Goal: Transaction & Acquisition: Purchase product/service

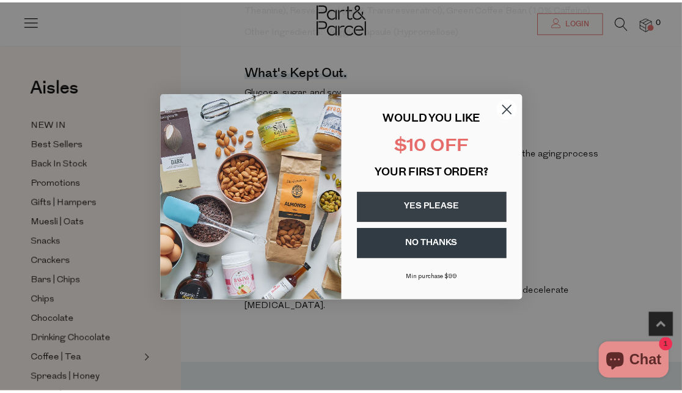
scroll to position [641, 0]
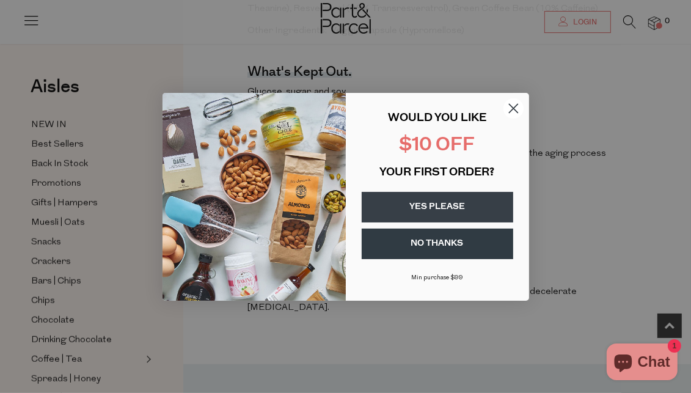
click at [452, 205] on button "YES PLEASE" at bounding box center [438, 207] width 152 height 31
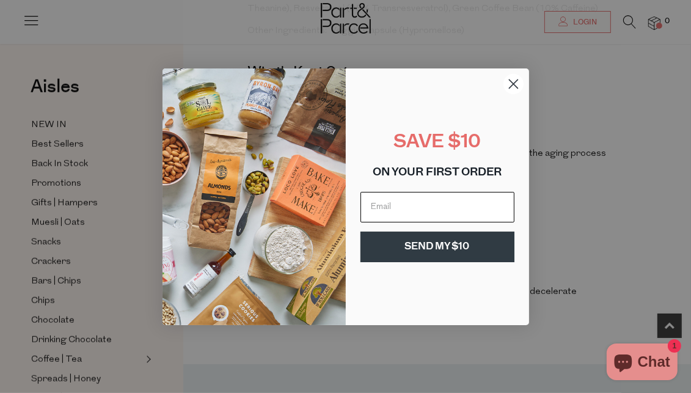
click at [460, 203] on input "Email" at bounding box center [438, 207] width 154 height 31
type input "petenmandyvink@bigpond.com"
click at [452, 246] on button "SEND MY $10" at bounding box center [438, 247] width 154 height 31
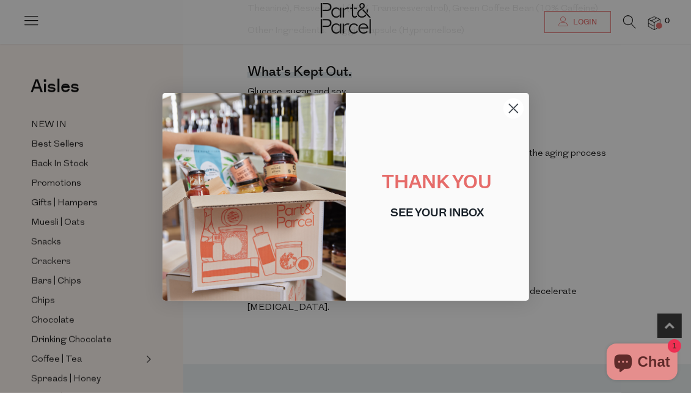
click at [512, 111] on icon "Close dialog" at bounding box center [513, 108] width 9 height 9
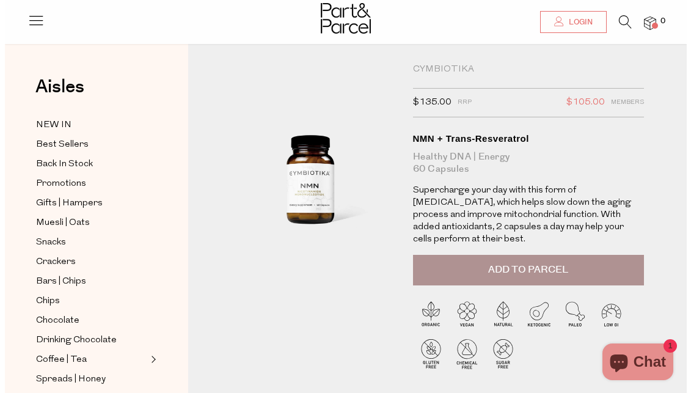
scroll to position [0, 0]
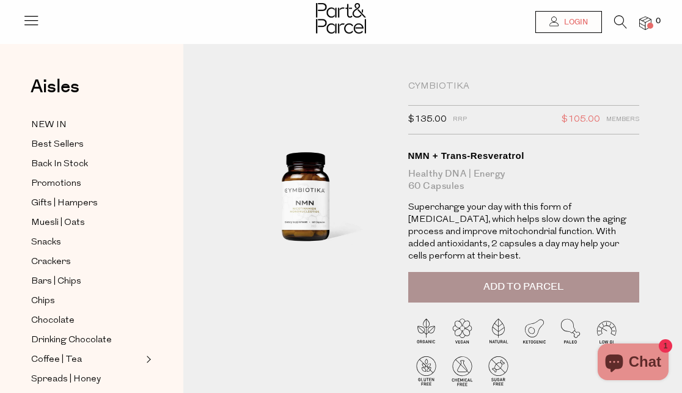
click at [568, 21] on span "Login" at bounding box center [574, 22] width 27 height 10
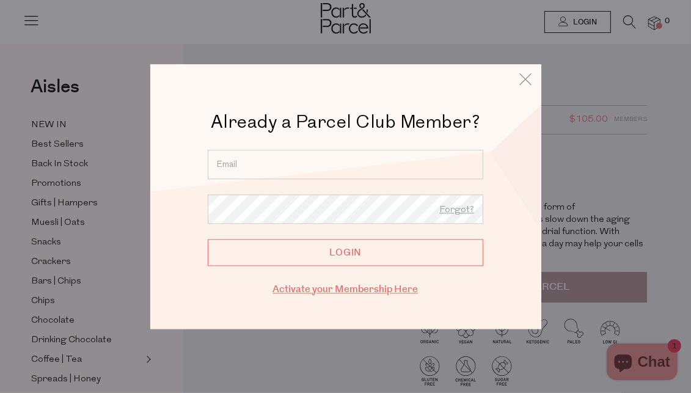
click at [366, 290] on link "Activate your Membership Here" at bounding box center [345, 289] width 145 height 14
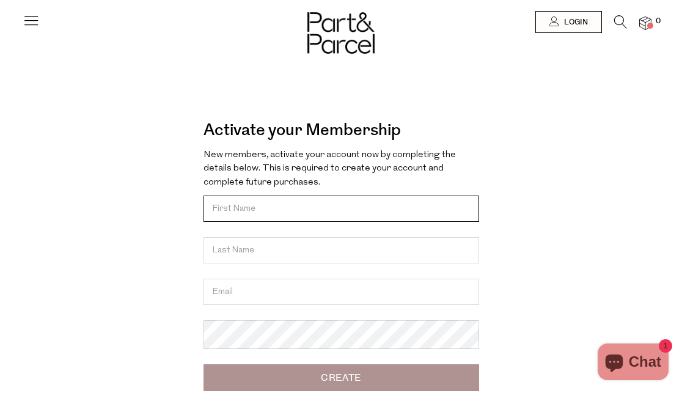
click at [419, 205] on input "text" at bounding box center [342, 209] width 276 height 26
type input "Amanda"
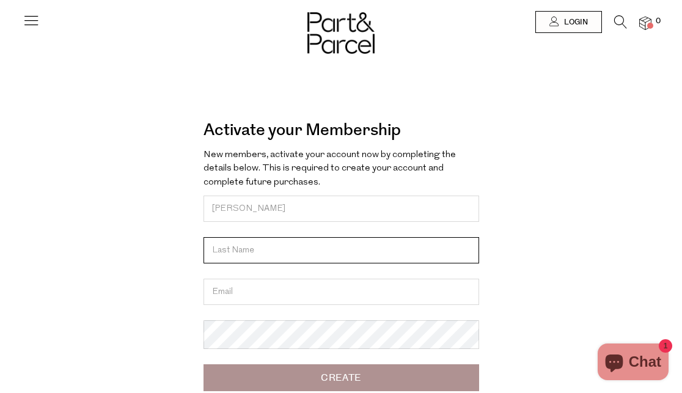
type input "Vink"
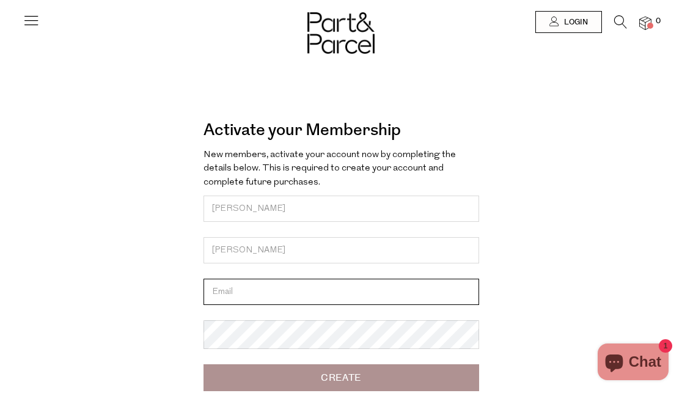
type input "petenmandyvink@bigpond.com"
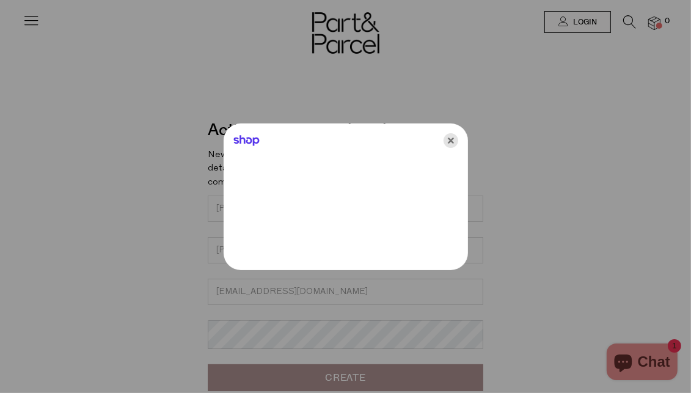
click at [452, 136] on icon "Close" at bounding box center [451, 140] width 15 height 15
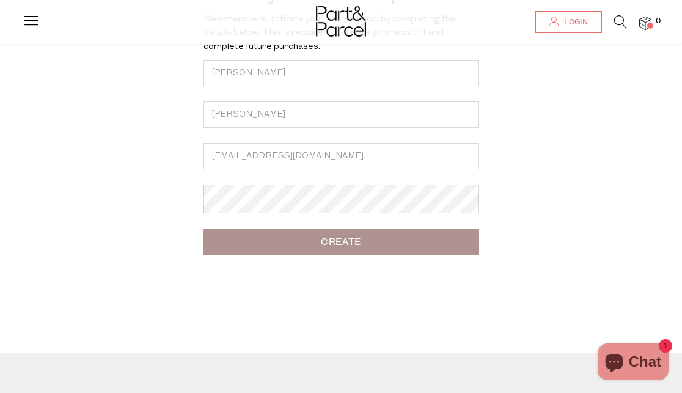
scroll to position [137, 0]
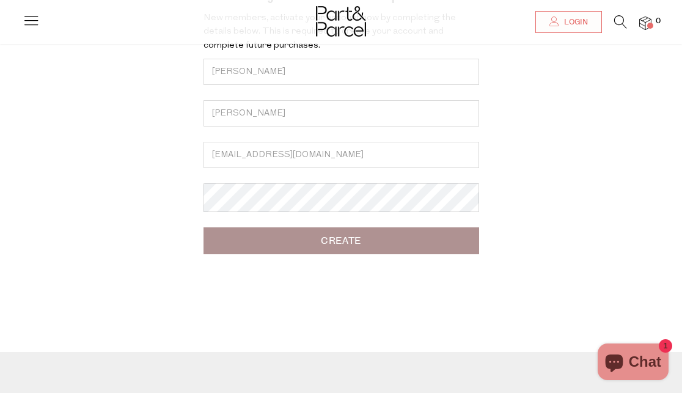
click at [346, 248] on input "Create" at bounding box center [342, 240] width 276 height 27
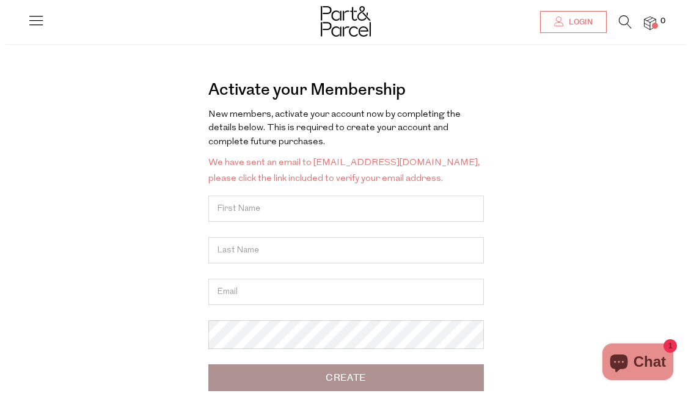
scroll to position [42, 0]
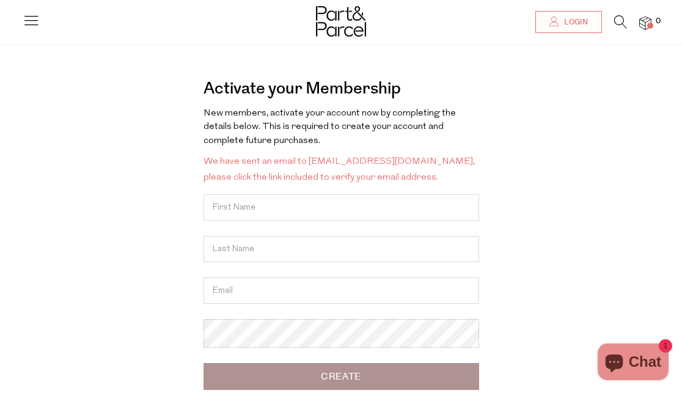
click at [580, 19] on span "Login" at bounding box center [574, 22] width 27 height 10
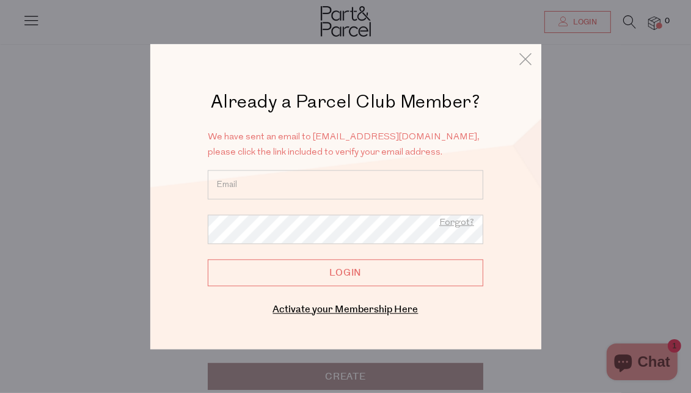
click at [367, 184] on input "email" at bounding box center [346, 184] width 276 height 29
type input "petenmandyvink@bigpond.com"
click at [363, 277] on input "Login" at bounding box center [346, 272] width 276 height 27
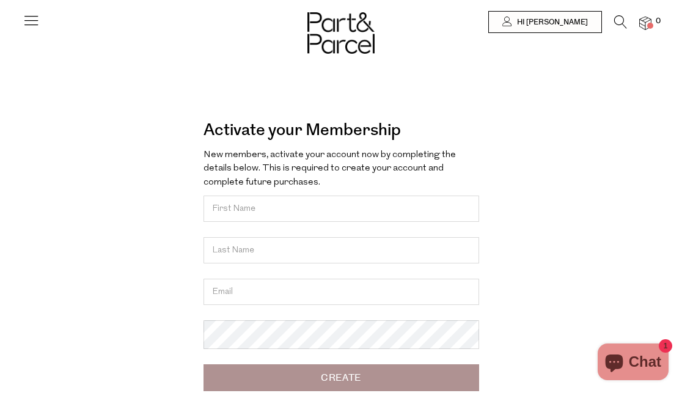
click at [0, 0] on img at bounding box center [0, 0] width 0 height 0
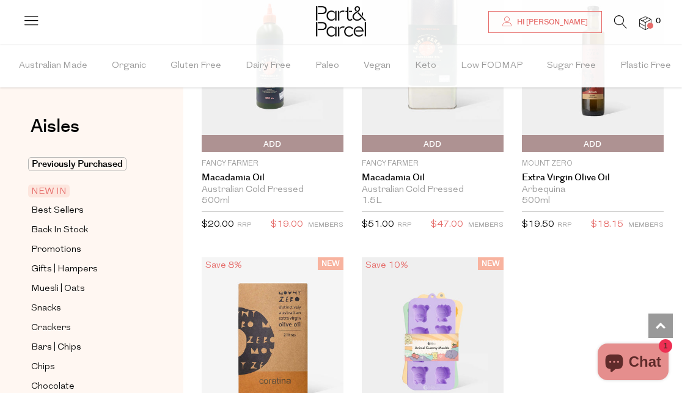
scroll to position [2560, 0]
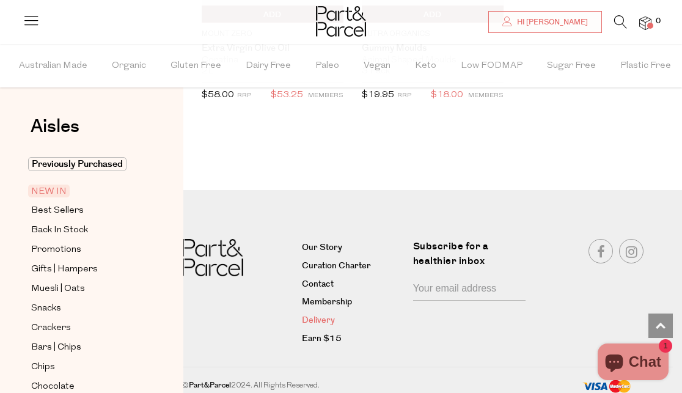
click at [326, 314] on link "Delivery" at bounding box center [352, 321] width 101 height 15
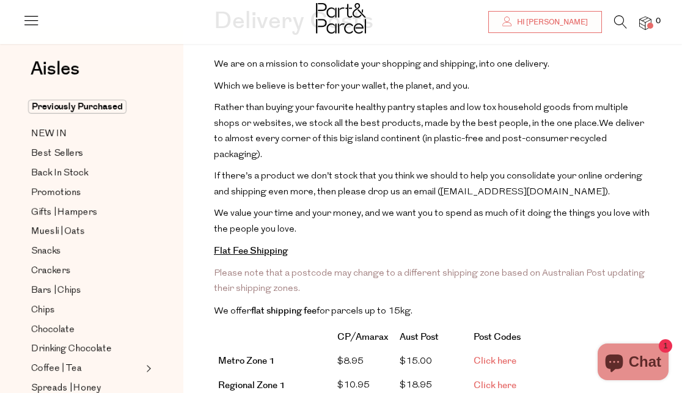
scroll to position [90, 0]
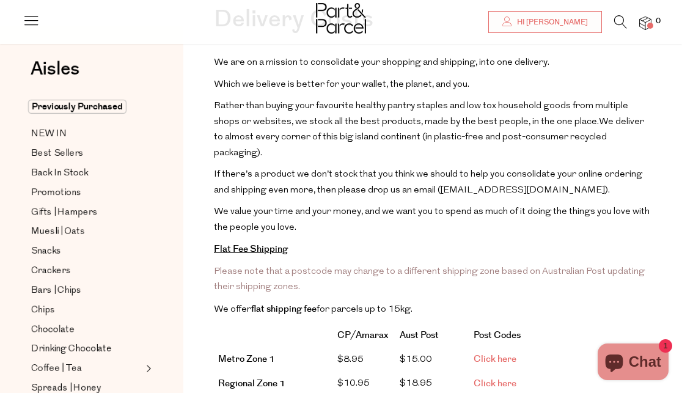
click at [500, 276] on p "Please note that a postcode may change to a different shipping zone based on Au…" at bounding box center [433, 279] width 438 height 31
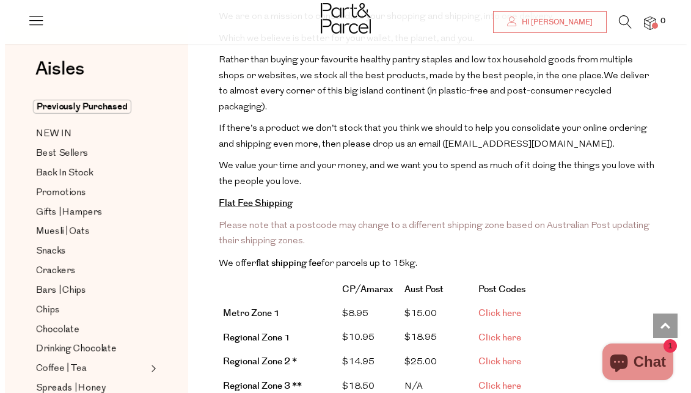
scroll to position [0, 0]
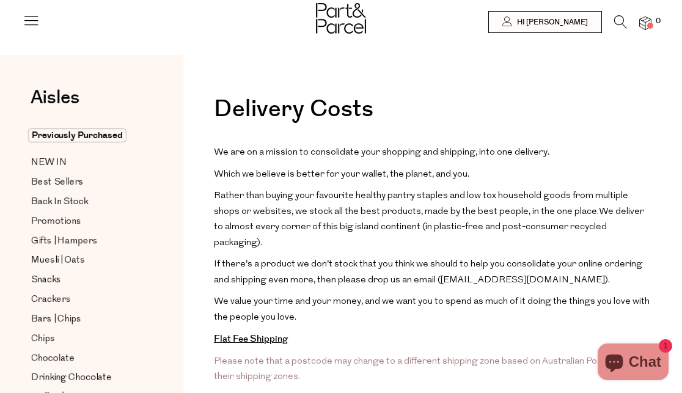
click at [29, 7] on div at bounding box center [31, 17] width 17 height 34
click at [618, 24] on icon at bounding box center [620, 21] width 13 height 13
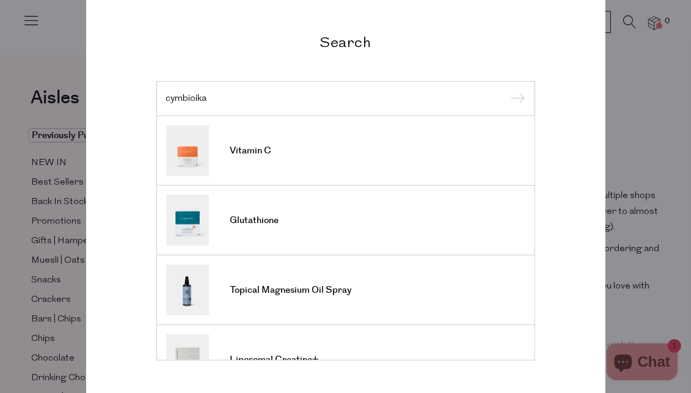
type input "cymbioika"
click at [507, 90] on input "submit" at bounding box center [516, 99] width 18 height 18
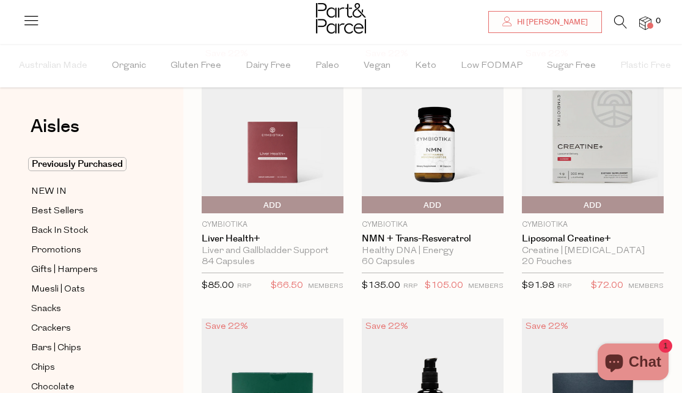
scroll to position [91, 0]
click at [428, 153] on img at bounding box center [433, 128] width 142 height 167
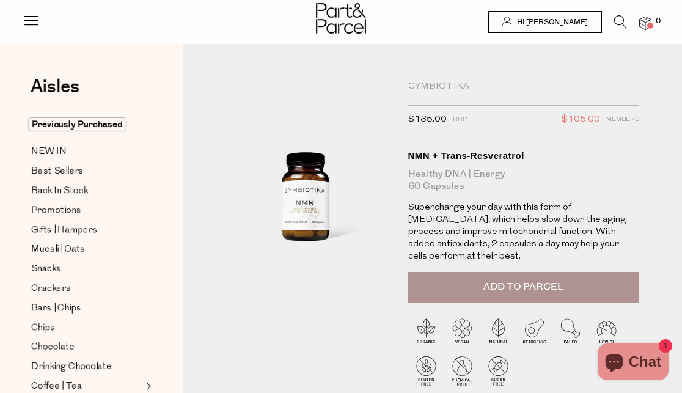
click at [524, 280] on span "Add to Parcel" at bounding box center [523, 287] width 80 height 14
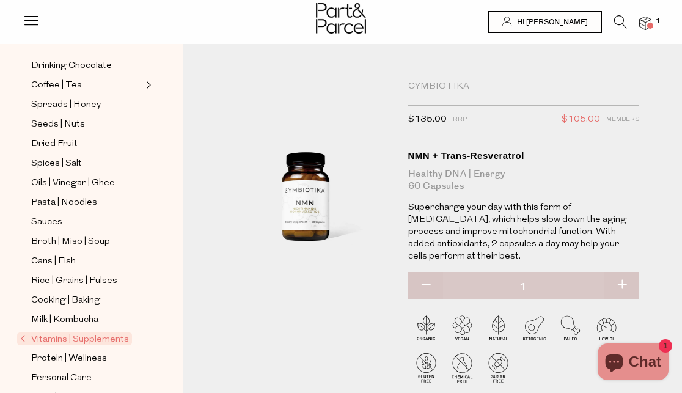
scroll to position [303, 0]
click at [85, 194] on span "Pasta | Noodles" at bounding box center [64, 201] width 66 height 15
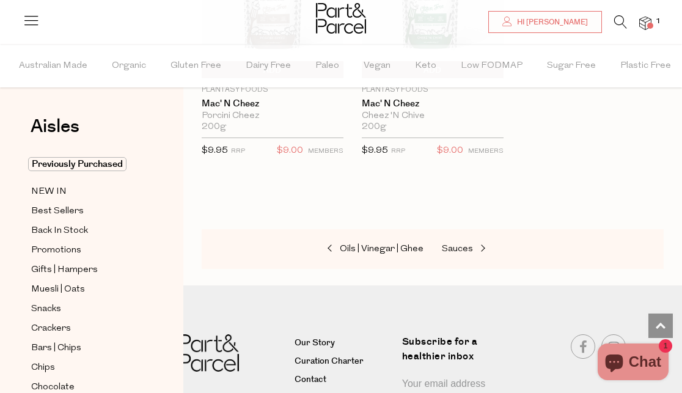
scroll to position [5168, 0]
click at [421, 68] on span "Keto" at bounding box center [425, 66] width 21 height 43
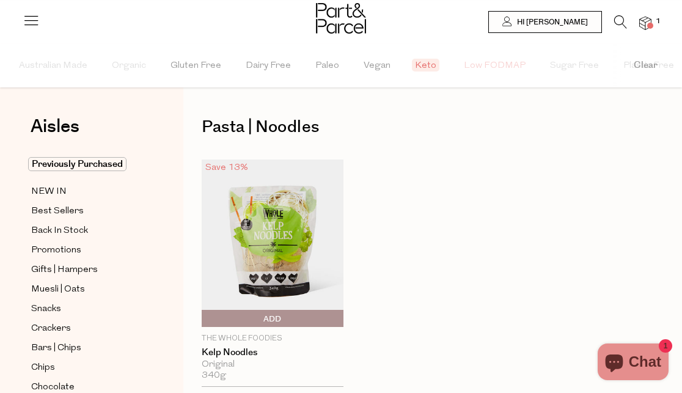
click at [485, 62] on span "Low FODMAP" at bounding box center [495, 66] width 62 height 43
click at [497, 63] on span "Low FODMAP" at bounding box center [495, 66] width 62 height 43
click at [471, 67] on span "Low FODMAP" at bounding box center [495, 66] width 62 height 43
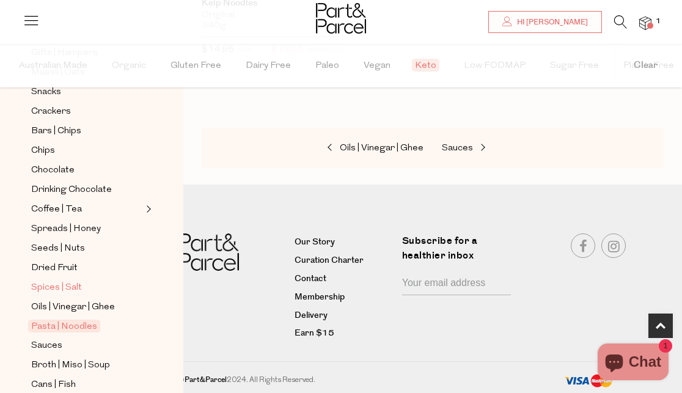
scroll to position [218, 0]
click at [70, 203] on span "Coffee | Tea" at bounding box center [56, 209] width 51 height 15
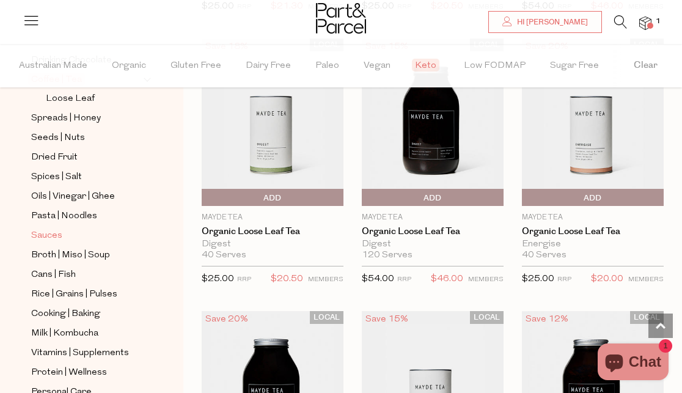
scroll to position [345, 0]
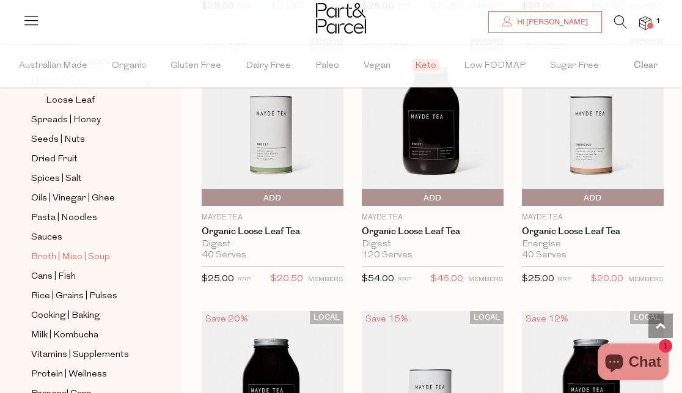
click at [95, 251] on span "Broth | Miso | Soup" at bounding box center [70, 257] width 79 height 15
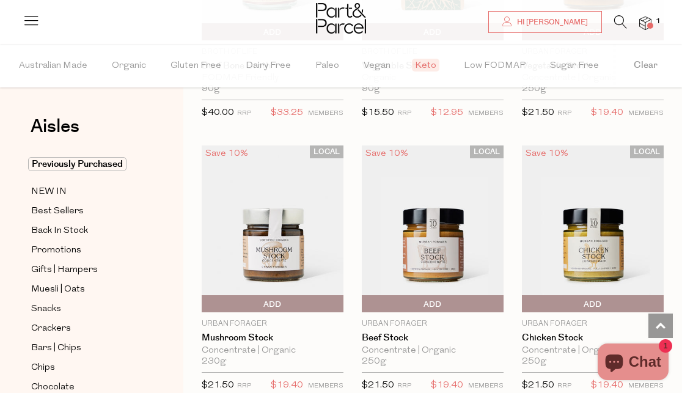
click at [520, 339] on div "LOCAL Save 10% 1 Add To Parcel Urban Forager Chicken Stock Concentrate | Organi…" at bounding box center [584, 281] width 160 height 273
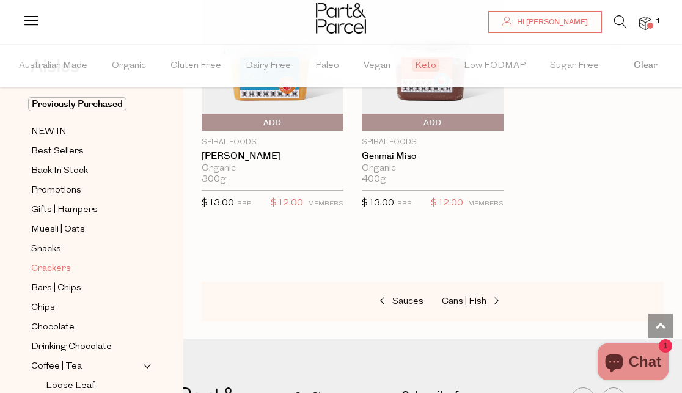
scroll to position [76, 0]
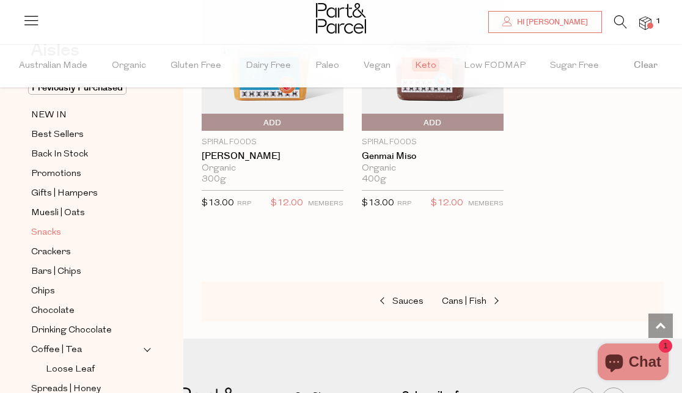
click at [50, 230] on span "Snacks" at bounding box center [46, 233] width 30 height 15
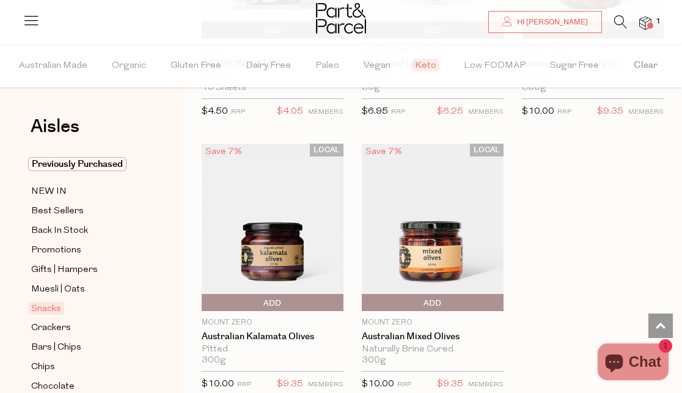
scroll to position [1378, 0]
click at [61, 328] on span "Crackers" at bounding box center [51, 328] width 40 height 15
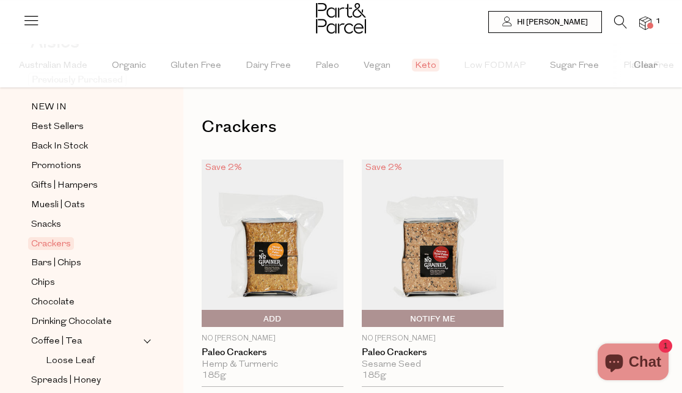
scroll to position [92, 0]
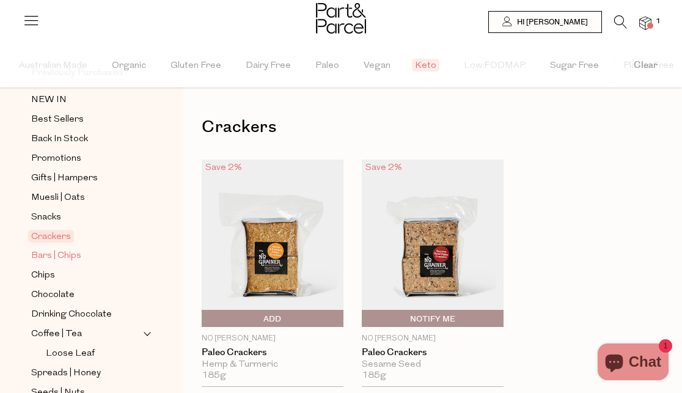
click at [70, 257] on span "Bars | Chips" at bounding box center [56, 256] width 50 height 15
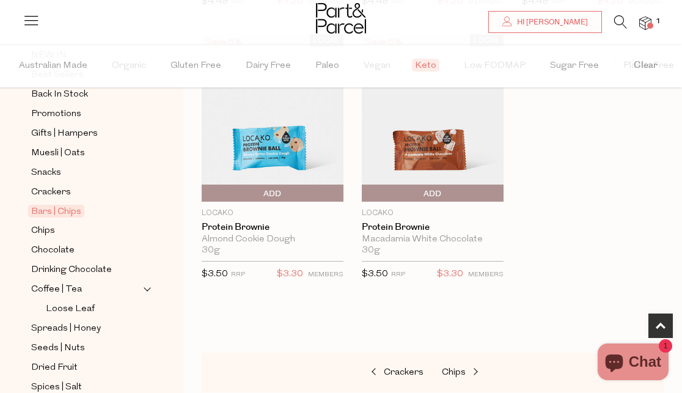
scroll to position [151, 0]
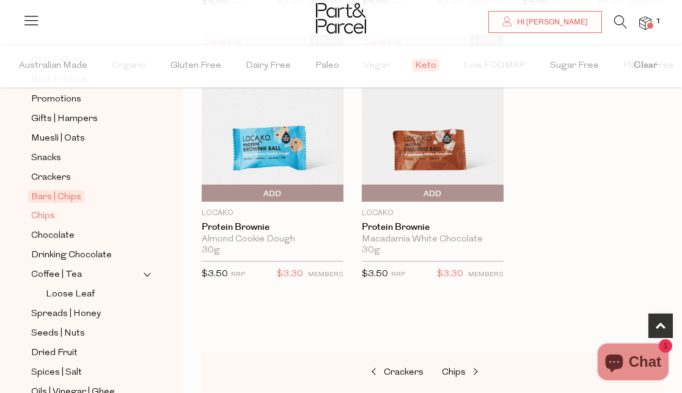
click at [51, 215] on span "Chips" at bounding box center [43, 216] width 24 height 15
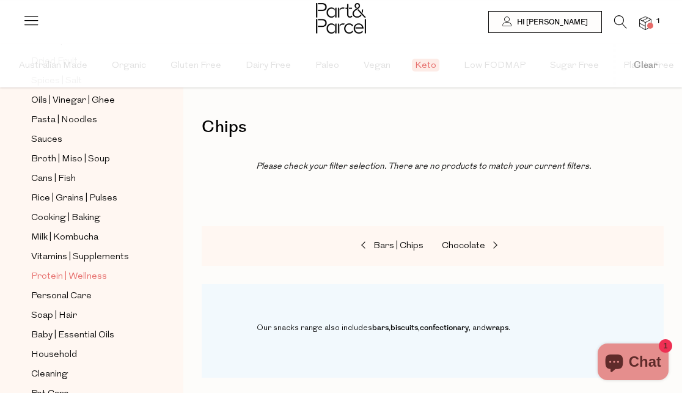
scroll to position [443, 0]
click at [119, 348] on link "Household" at bounding box center [86, 354] width 111 height 15
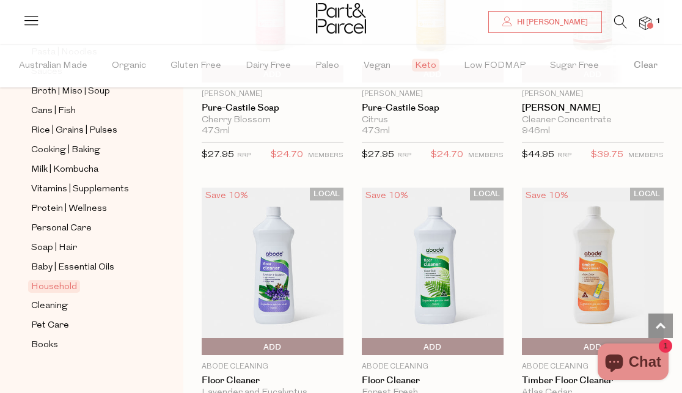
scroll to position [510, 0]
click at [83, 203] on span "Protein | Wellness" at bounding box center [69, 210] width 76 height 15
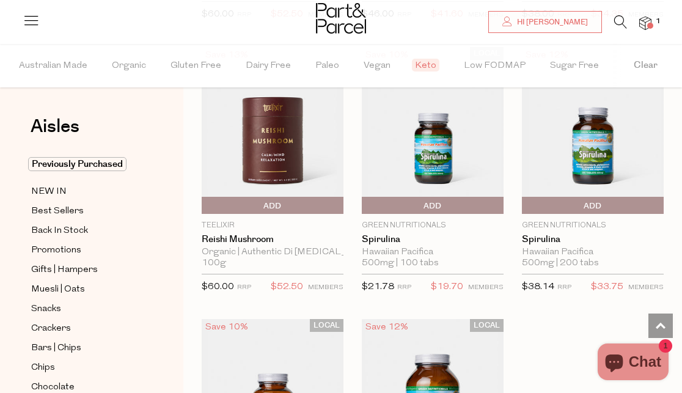
scroll to position [4211, 0]
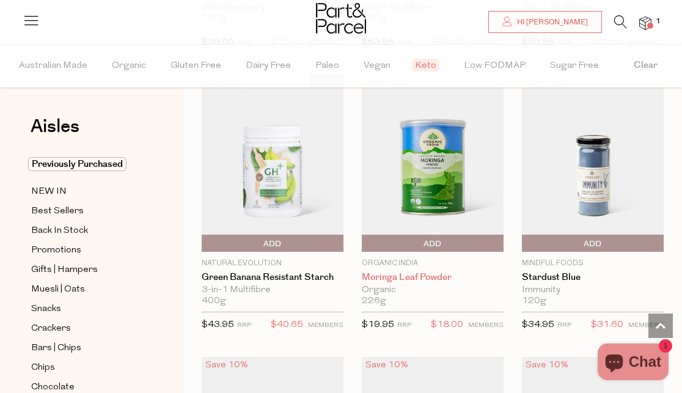
scroll to position [5543, 0]
click at [436, 183] on img at bounding box center [433, 162] width 142 height 167
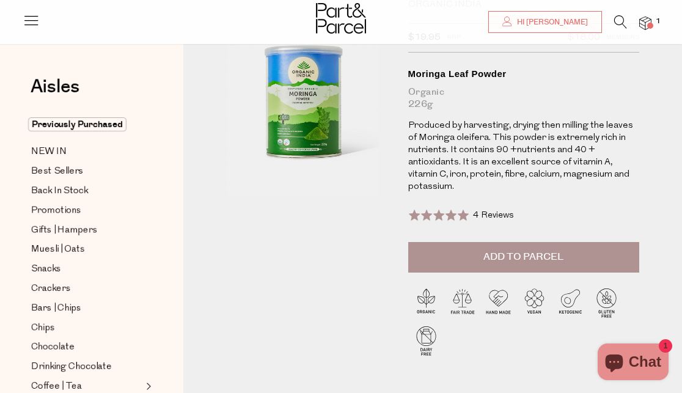
scroll to position [82, 0]
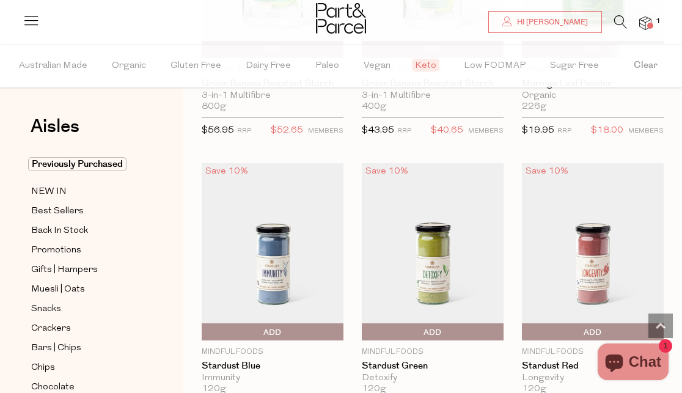
scroll to position [1089, 0]
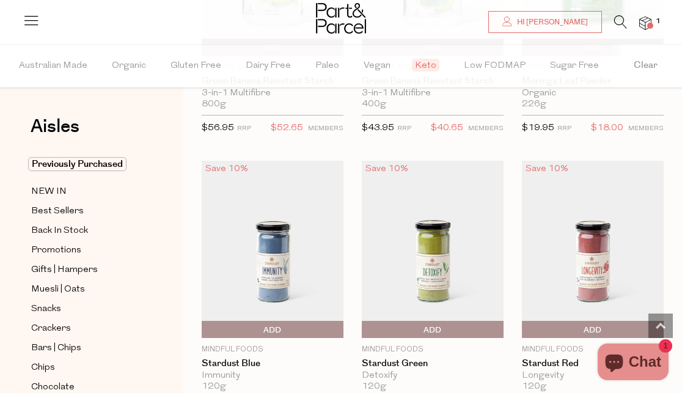
click at [271, 252] on img at bounding box center [273, 249] width 142 height 177
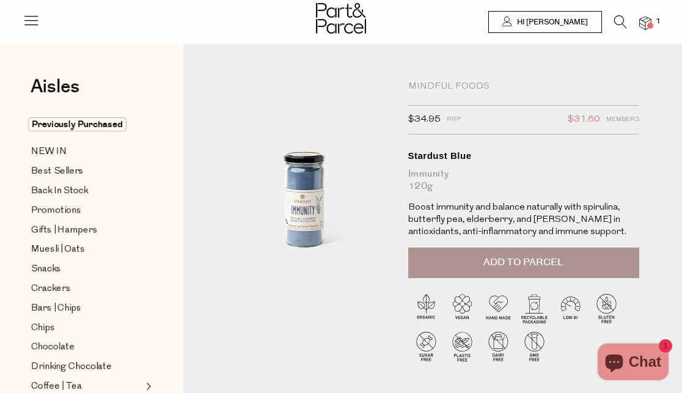
click at [534, 268] on span "Add to Parcel" at bounding box center [523, 262] width 80 height 14
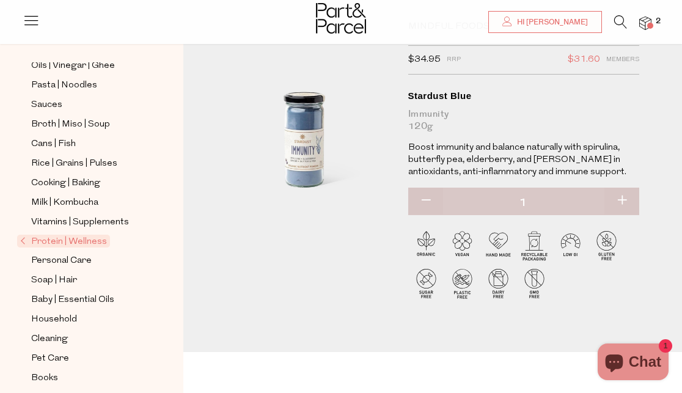
scroll to position [61, 0]
click at [115, 215] on span "Vitamins | Supplements" at bounding box center [80, 222] width 98 height 15
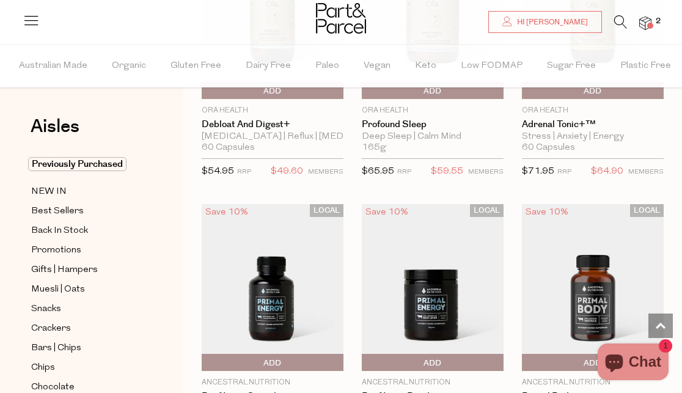
scroll to position [3791, 0]
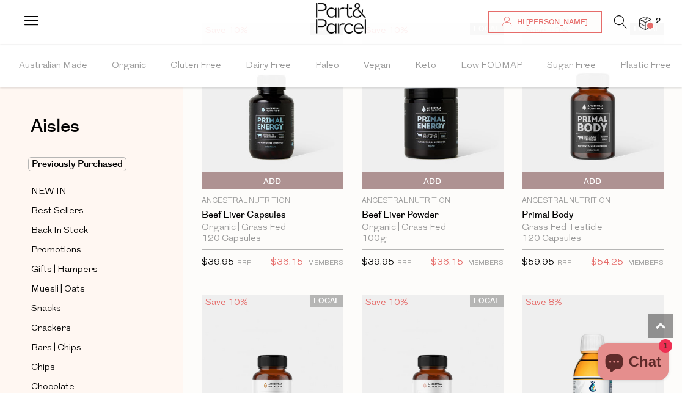
scroll to position [3969, 0]
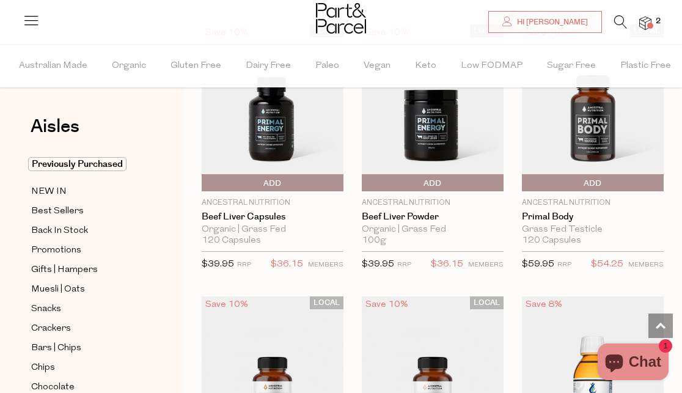
click at [647, 25] on span at bounding box center [650, 26] width 6 height 6
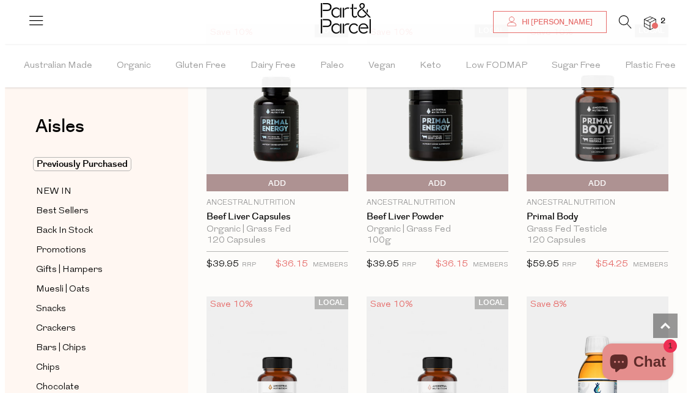
scroll to position [4017, 0]
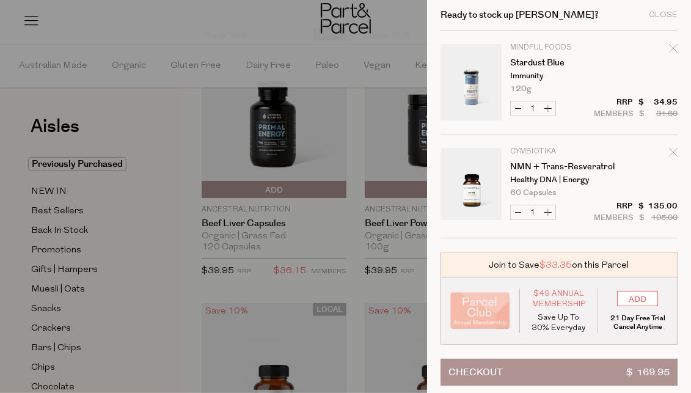
click at [553, 306] on span "$49 Annual Membership" at bounding box center [559, 298] width 60 height 21
click at [633, 299] on input "ADD" at bounding box center [637, 298] width 41 height 15
type input "ADDED"
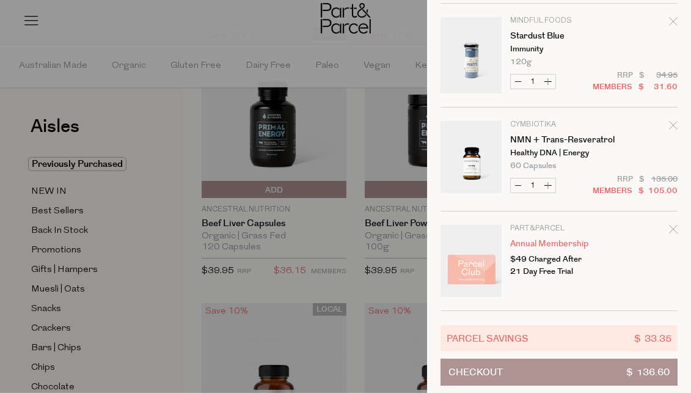
scroll to position [42, 0]
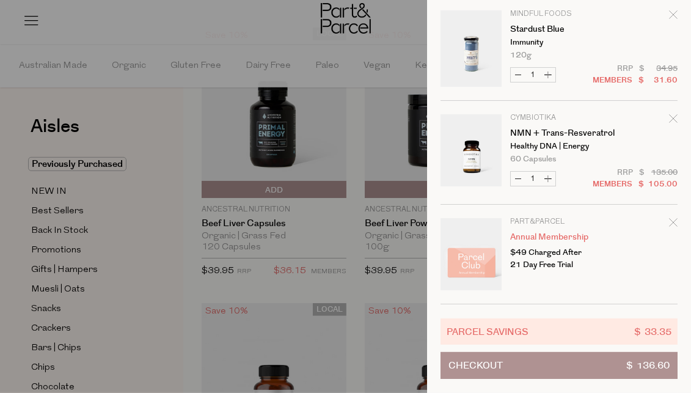
click at [548, 358] on button "Checkout $ 136.60" at bounding box center [559, 365] width 237 height 27
